Goal: Transaction & Acquisition: Purchase product/service

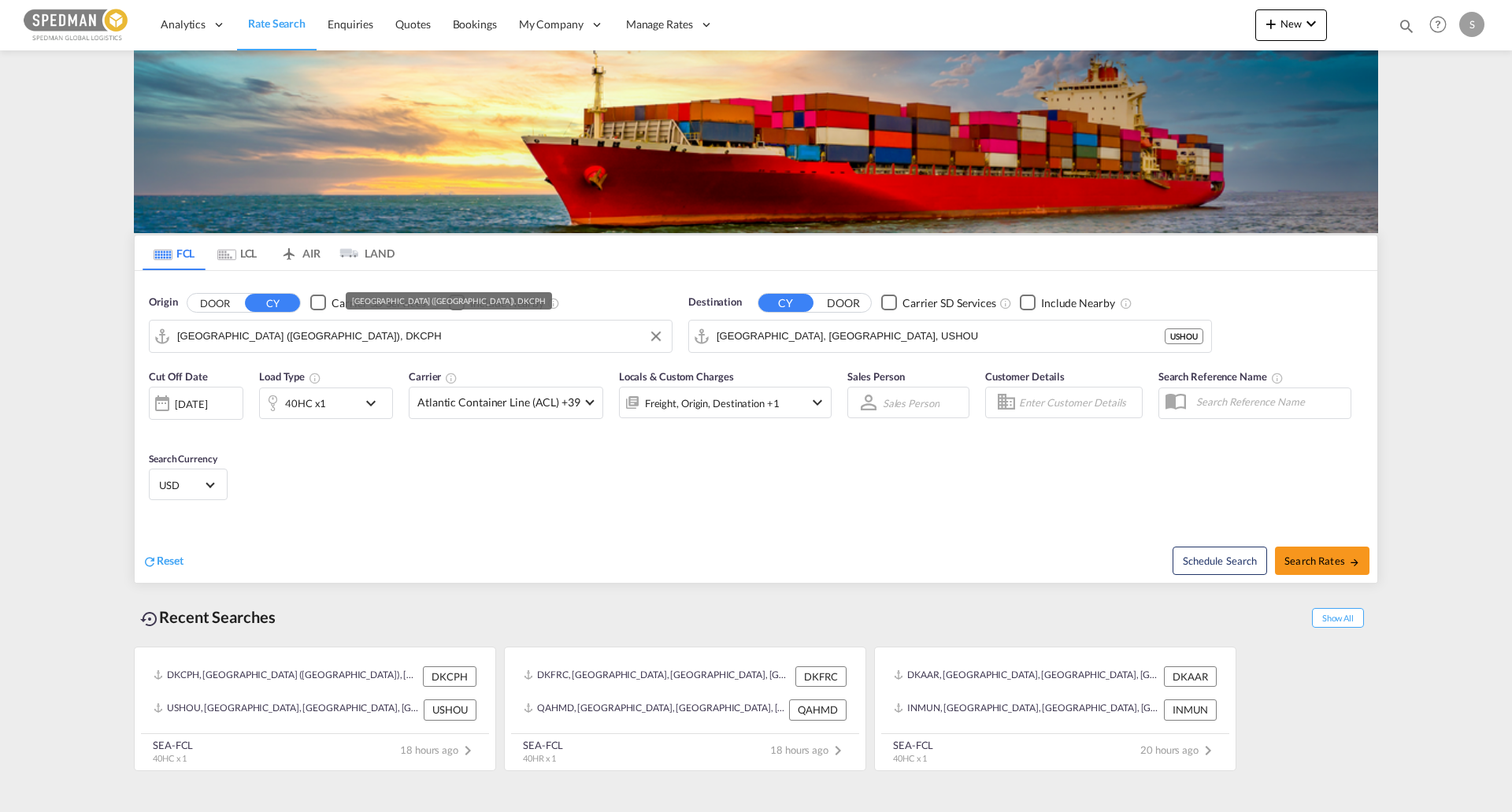
click at [307, 341] on input "[GEOGRAPHIC_DATA] ([GEOGRAPHIC_DATA]), DKCPH" at bounding box center [420, 336] width 487 height 23
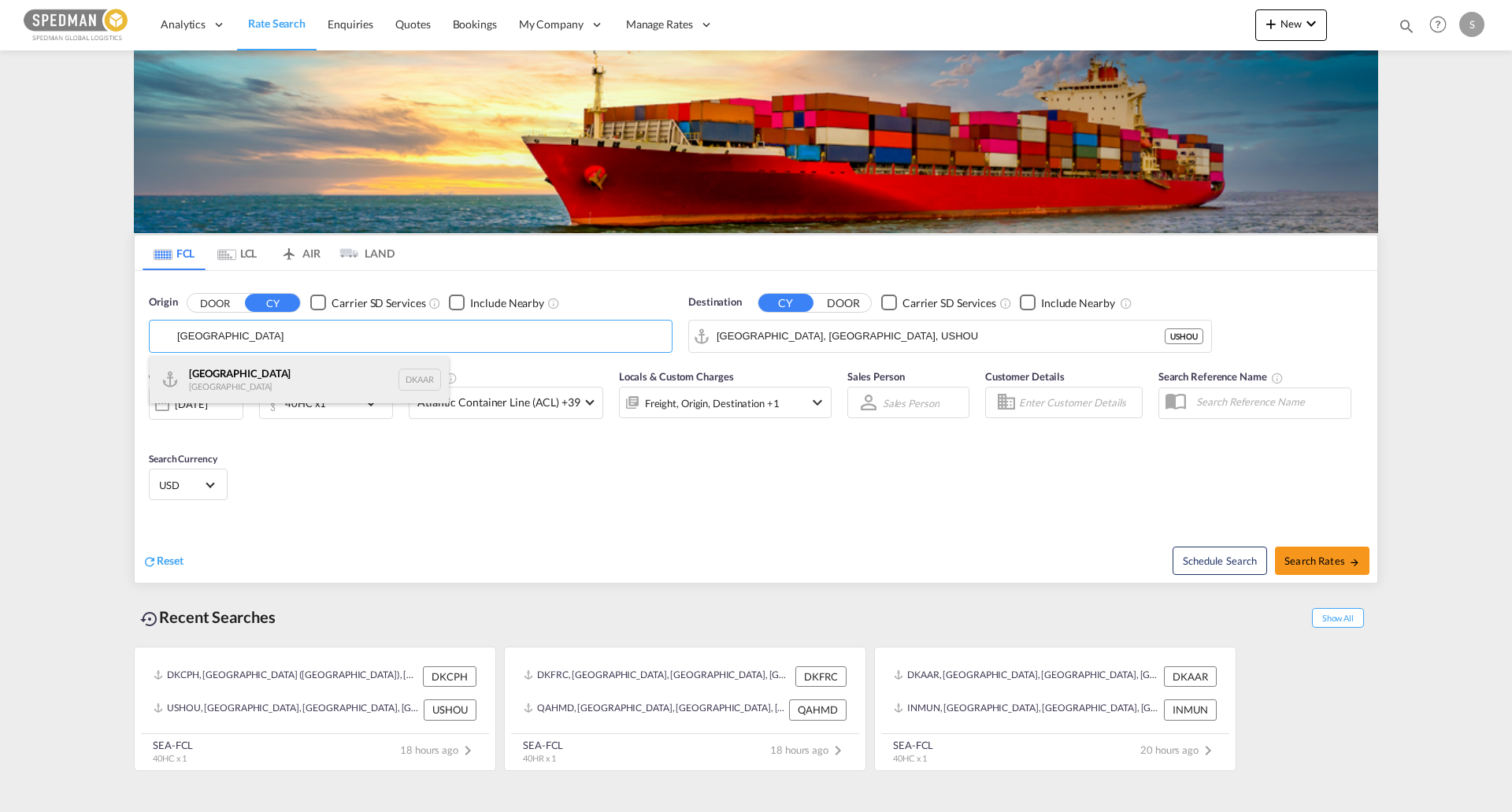
click at [294, 375] on div "Aarhus [GEOGRAPHIC_DATA] DKAAR" at bounding box center [299, 379] width 299 height 48
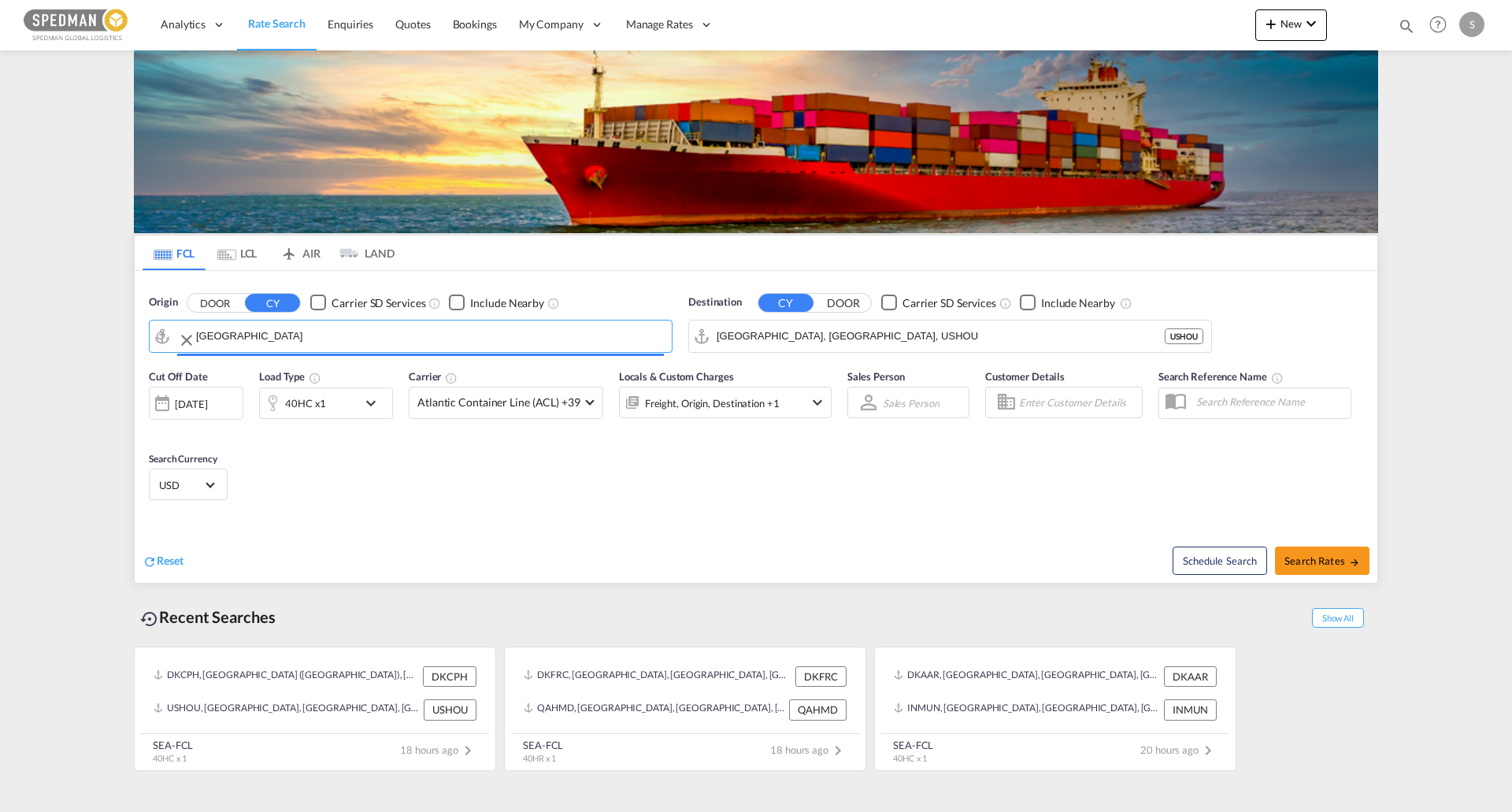
type input "[GEOGRAPHIC_DATA], [GEOGRAPHIC_DATA]"
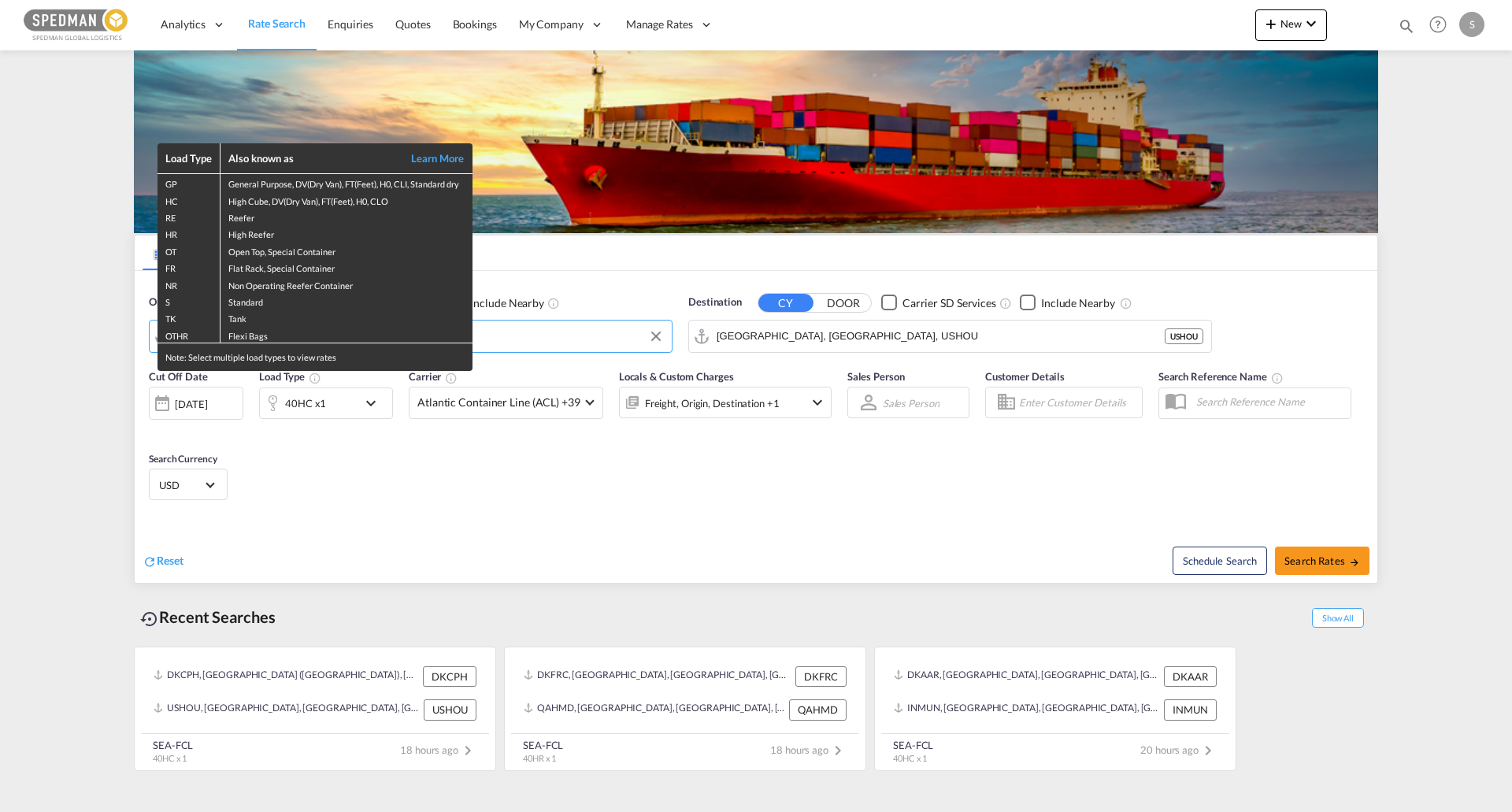
click at [831, 341] on div "Load Type Also known as Learn More GP General Purpose, DV(Dry Van), FT(Feet), H…" at bounding box center [756, 406] width 1512 height 812
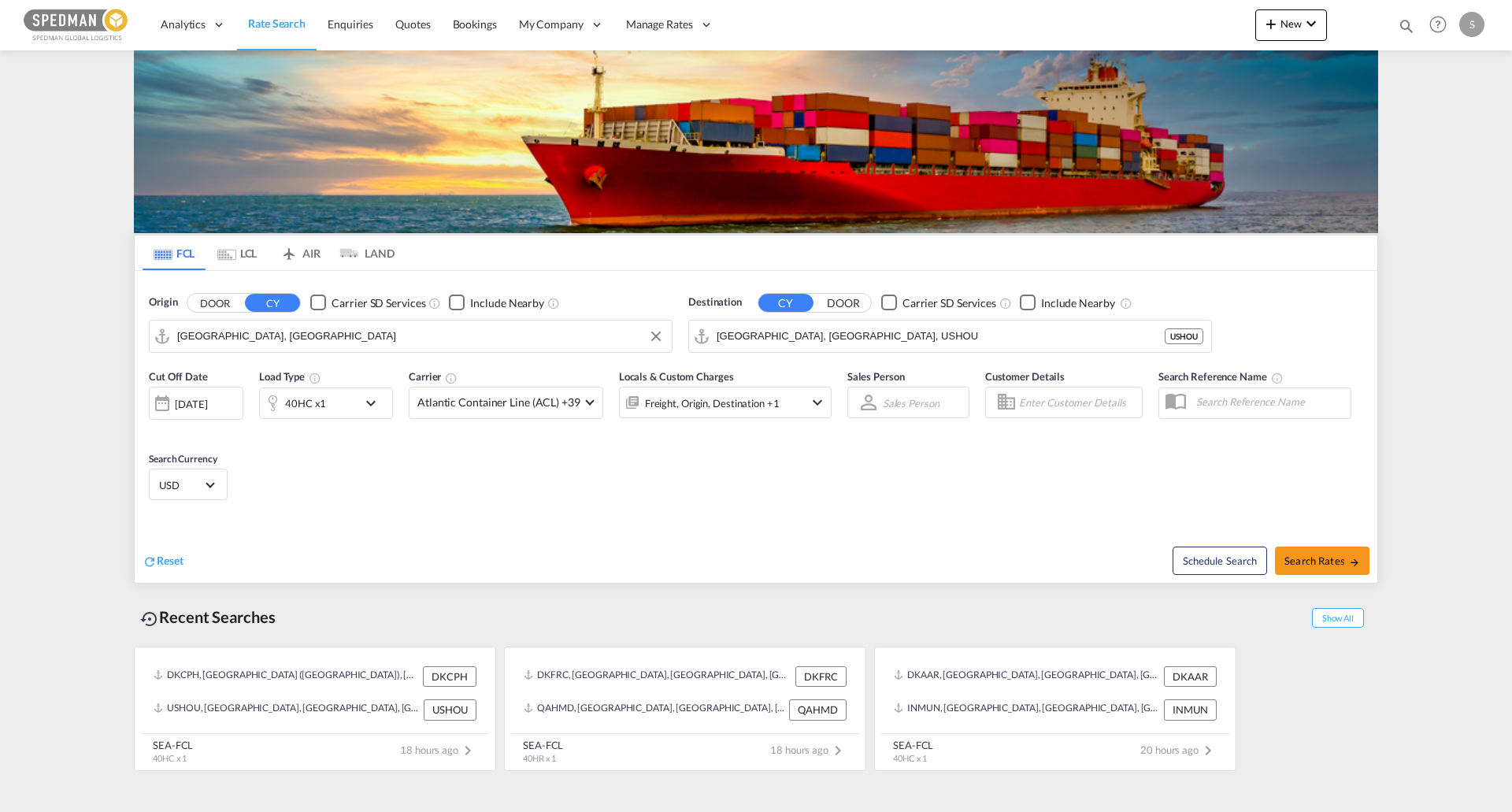
click at [831, 341] on input "[GEOGRAPHIC_DATA], [GEOGRAPHIC_DATA], USHOU" at bounding box center [940, 336] width 448 height 23
click at [831, 341] on input "[GEOGRAPHIC_DATA], [GEOGRAPHIC_DATA], USHOU" at bounding box center [960, 336] width 487 height 23
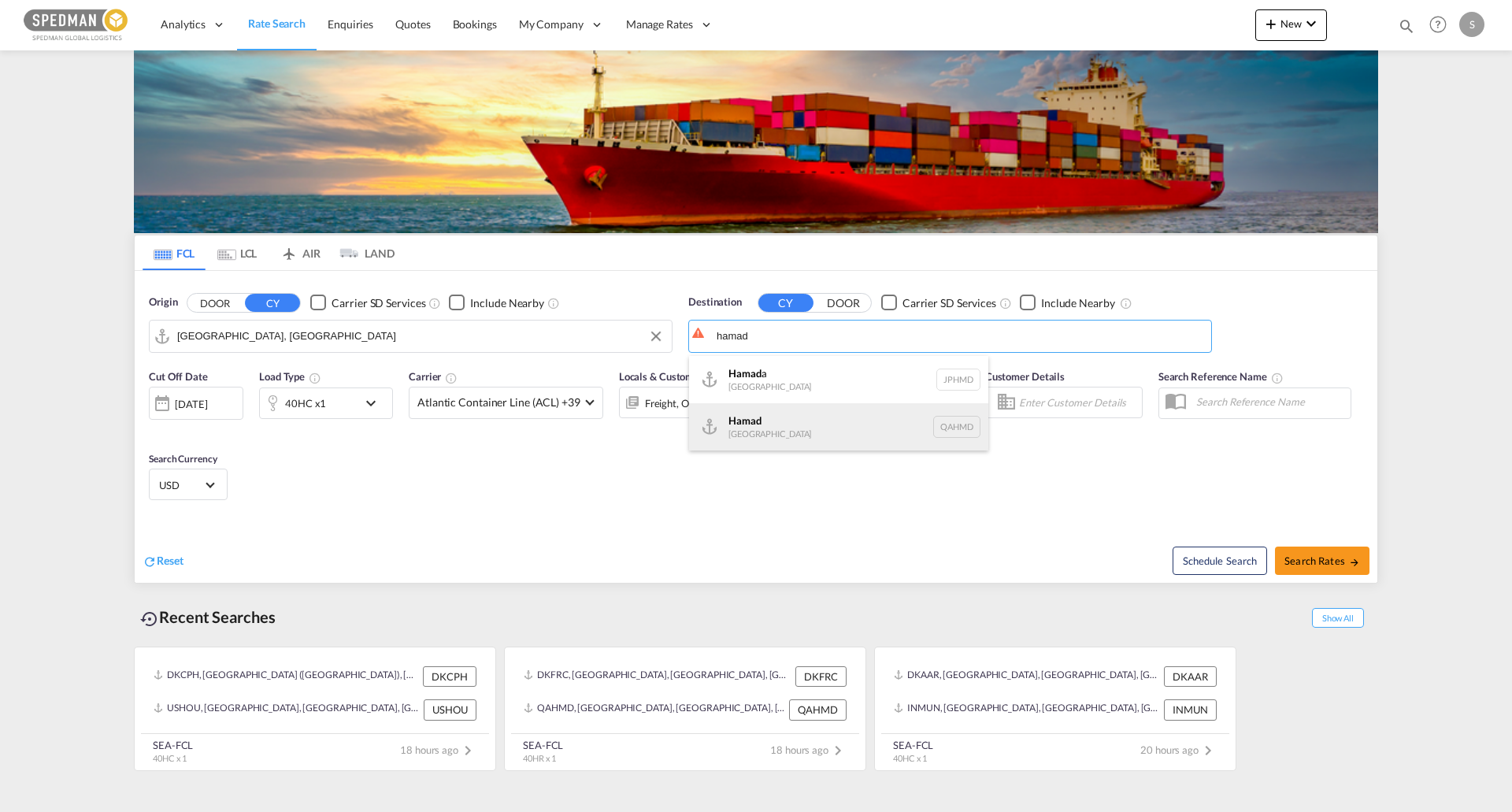
click at [804, 412] on div "Hamad [GEOGRAPHIC_DATA] QAHMD" at bounding box center [838, 427] width 299 height 48
type input "Hamad, QAHMD"
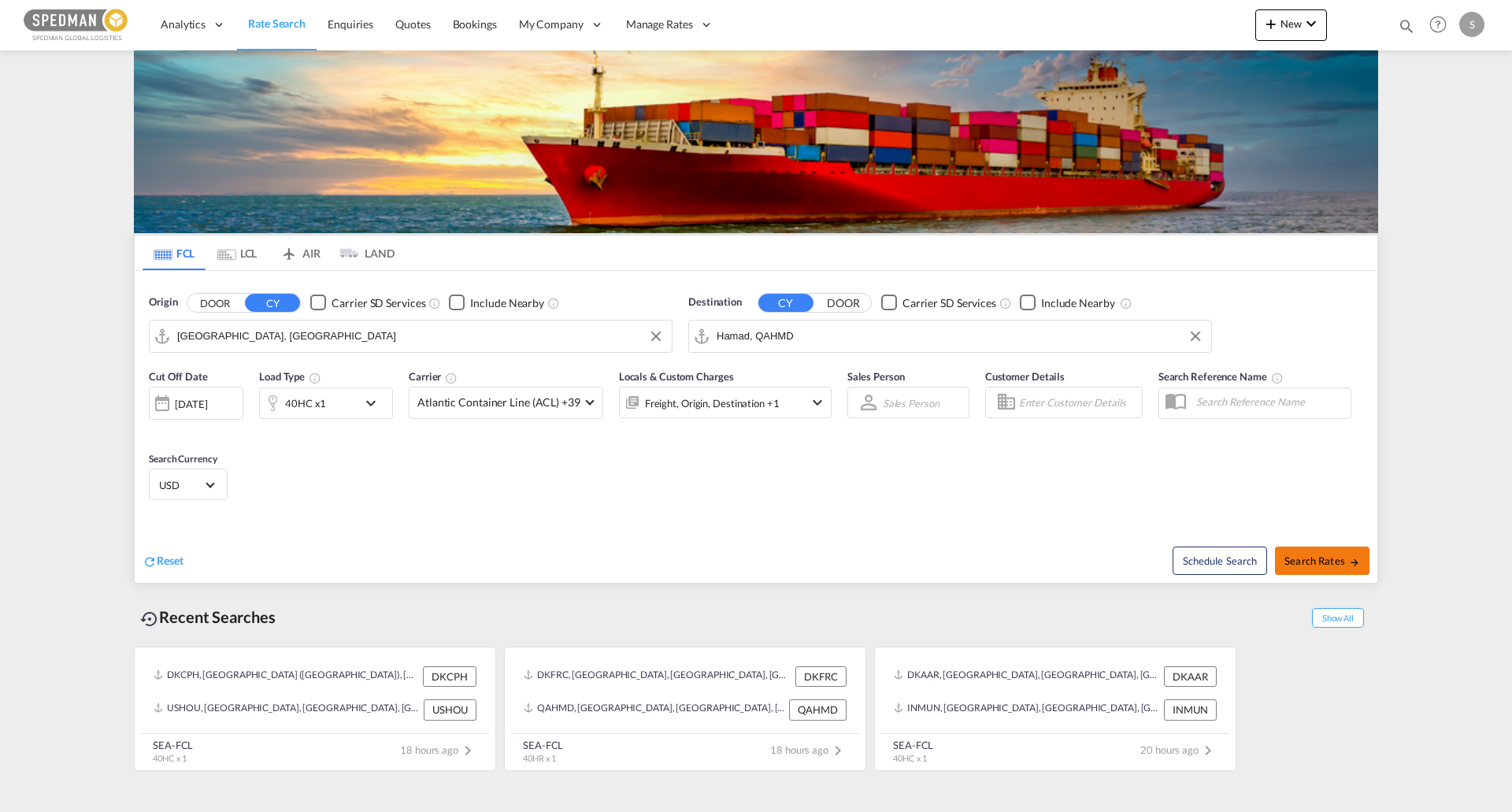
click at [1352, 564] on md-icon "icon-arrow-right" at bounding box center [1354, 562] width 11 height 11
type input "DKAAR to QAHMD / [DATE]"
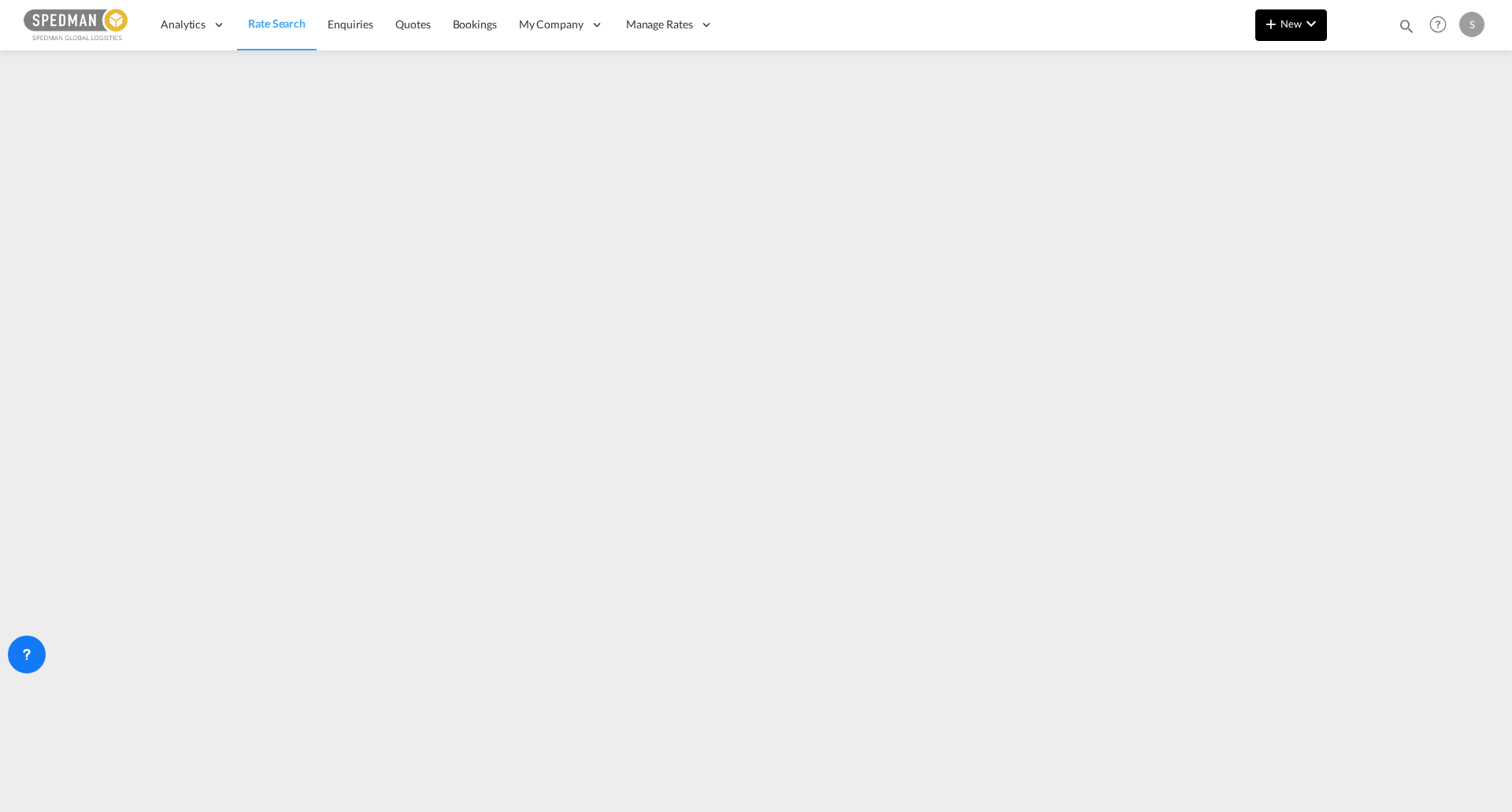
click at [1321, 22] on button "New" at bounding box center [1291, 25] width 72 height 31
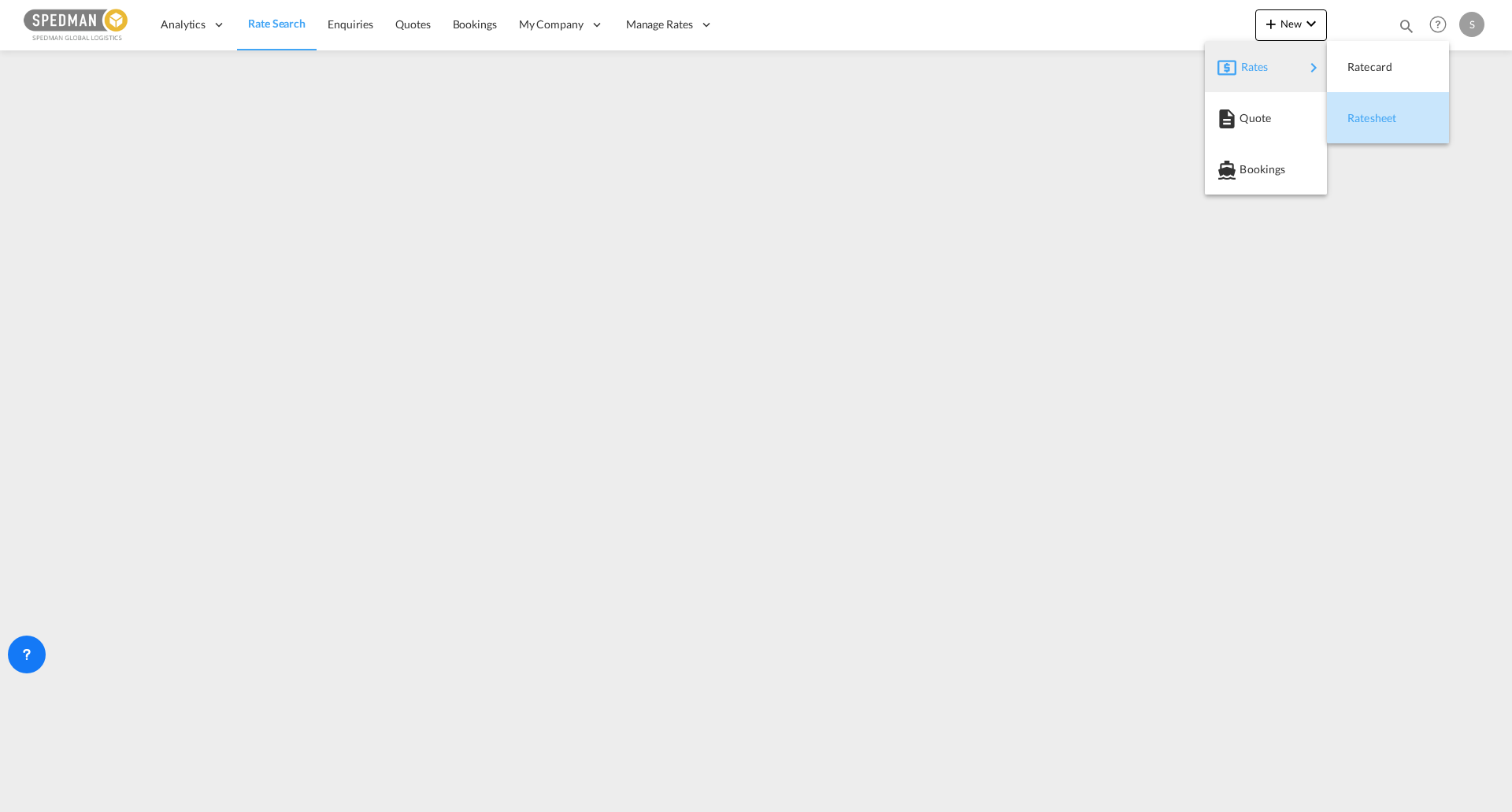
click at [1365, 116] on span "Ratesheet" at bounding box center [1355, 118] width 17 height 31
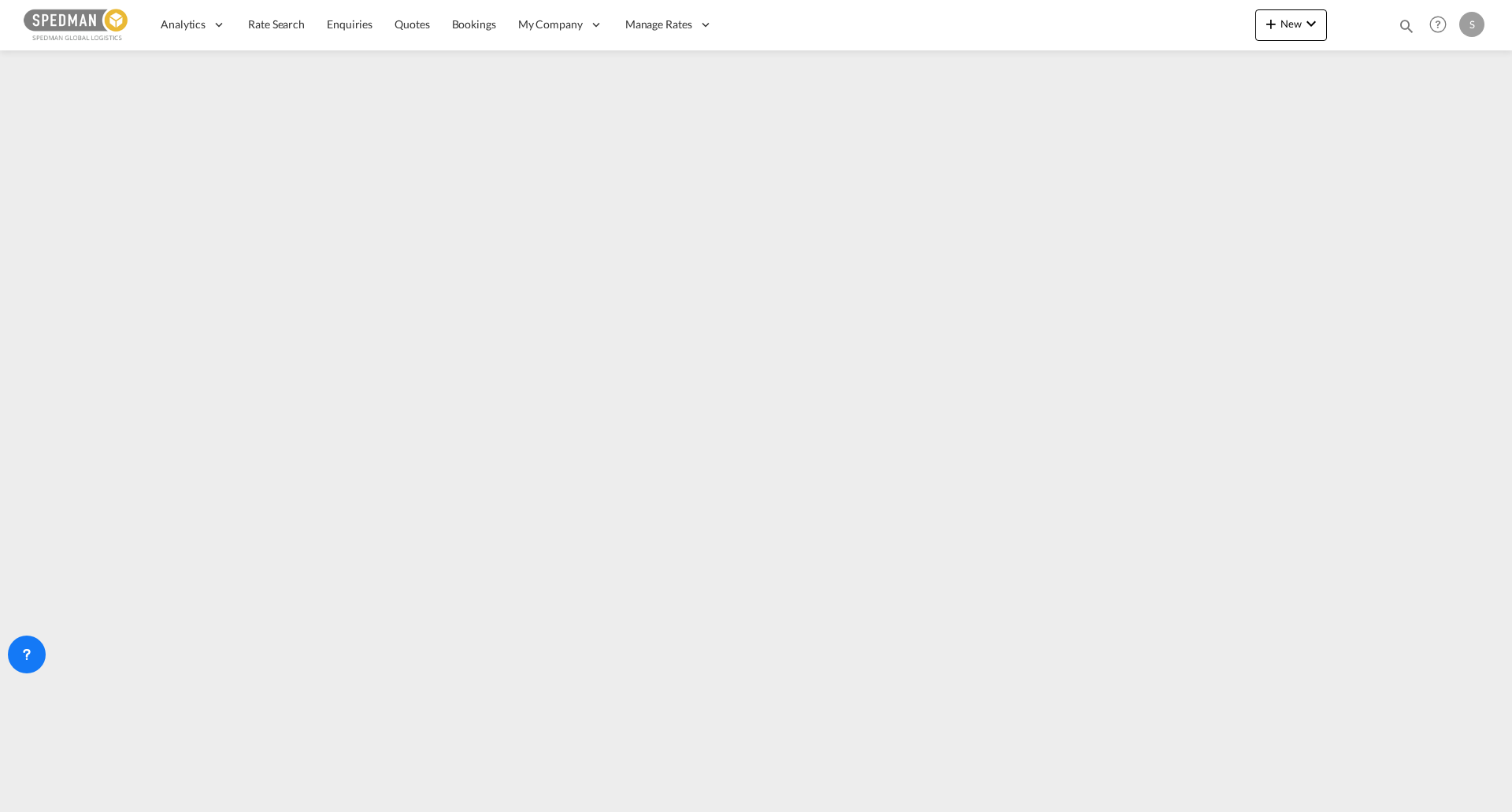
drag, startPoint x: 294, startPoint y: 29, endPoint x: 412, endPoint y: 808, distance: 787.9
click at [294, 29] on span "Rate Search" at bounding box center [276, 23] width 57 height 13
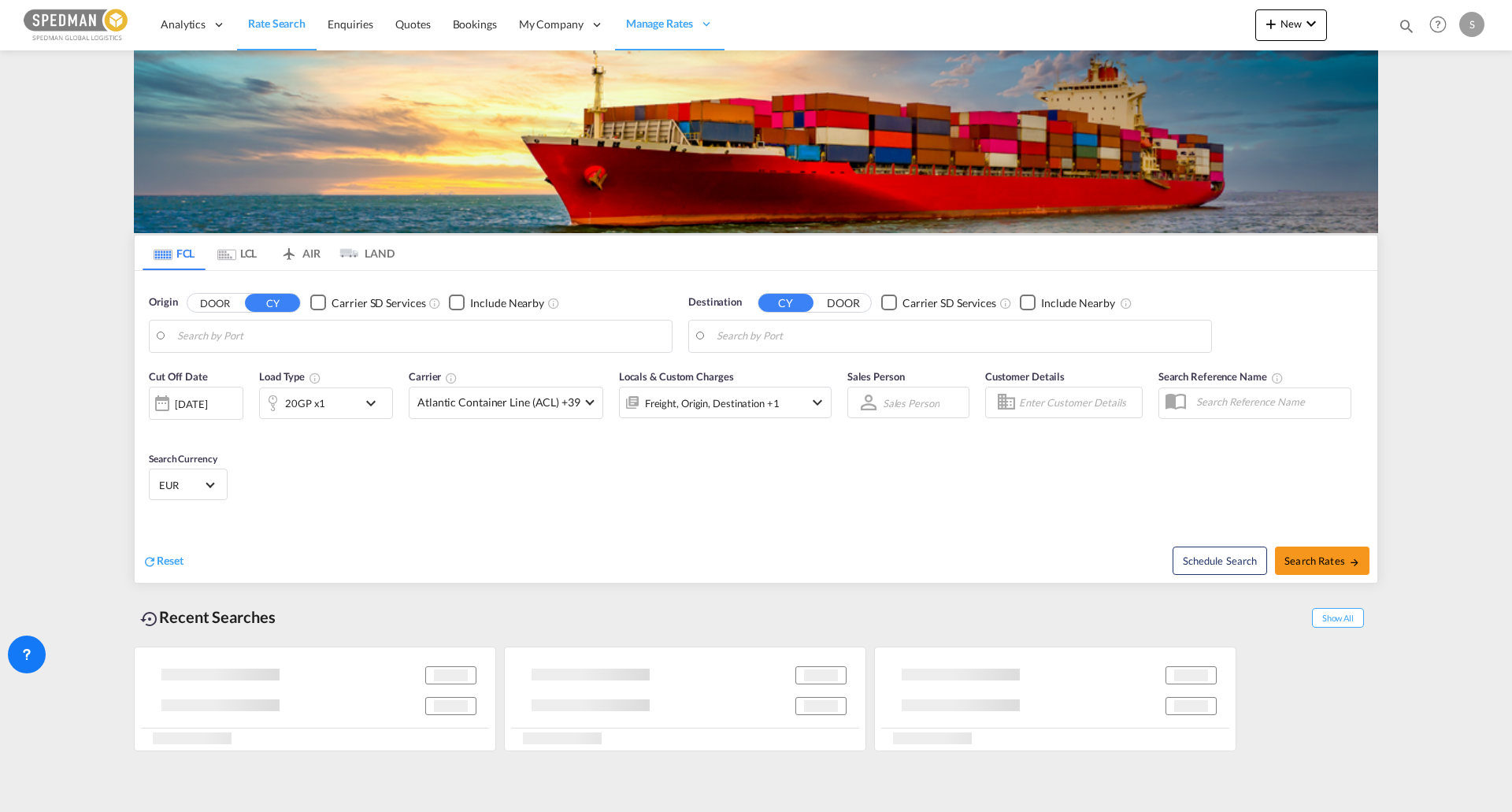
type input "[GEOGRAPHIC_DATA], [GEOGRAPHIC_DATA]"
type input "Tema, GHTEM"
